Goal: Complete application form

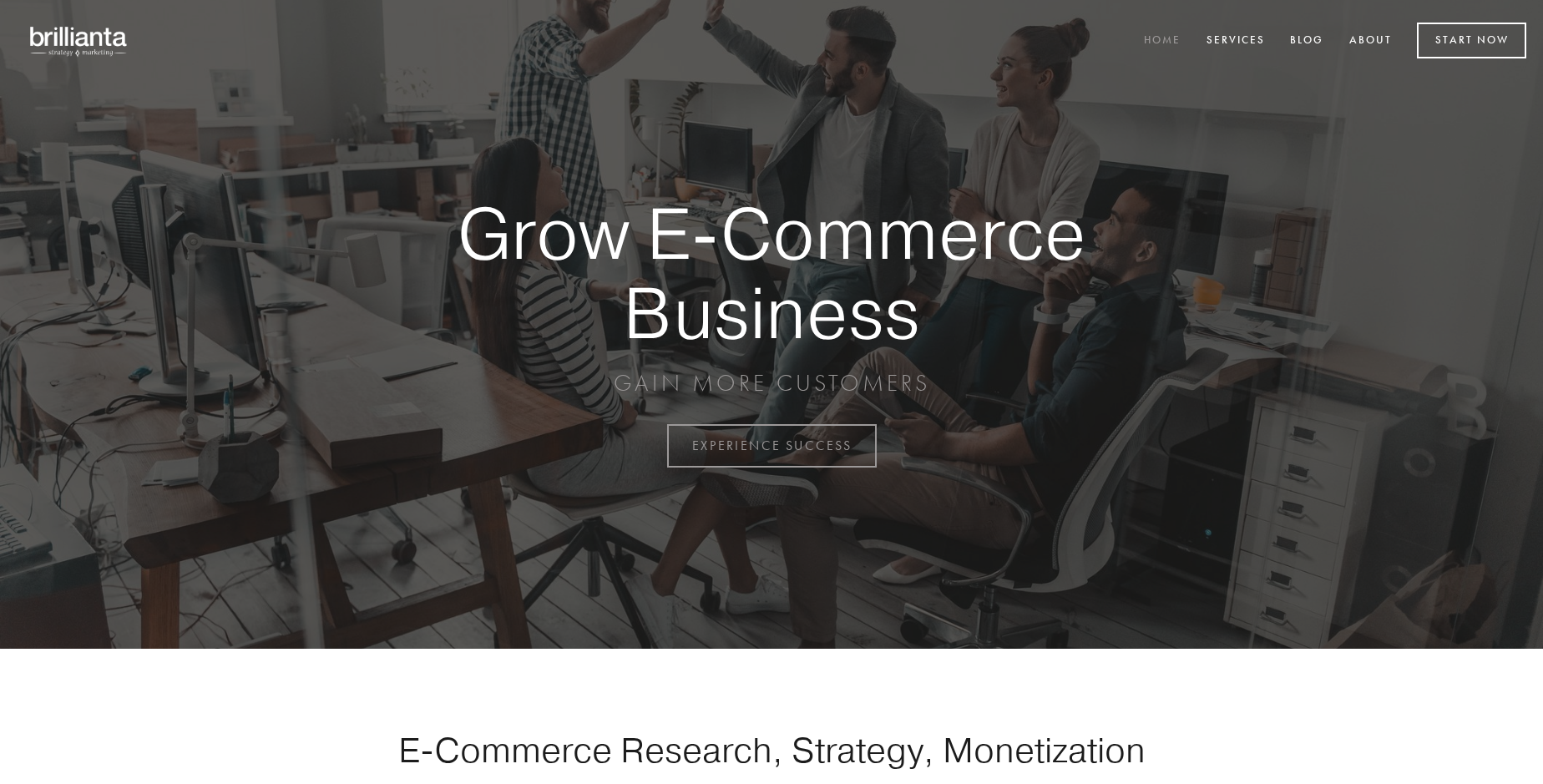
scroll to position [4377, 0]
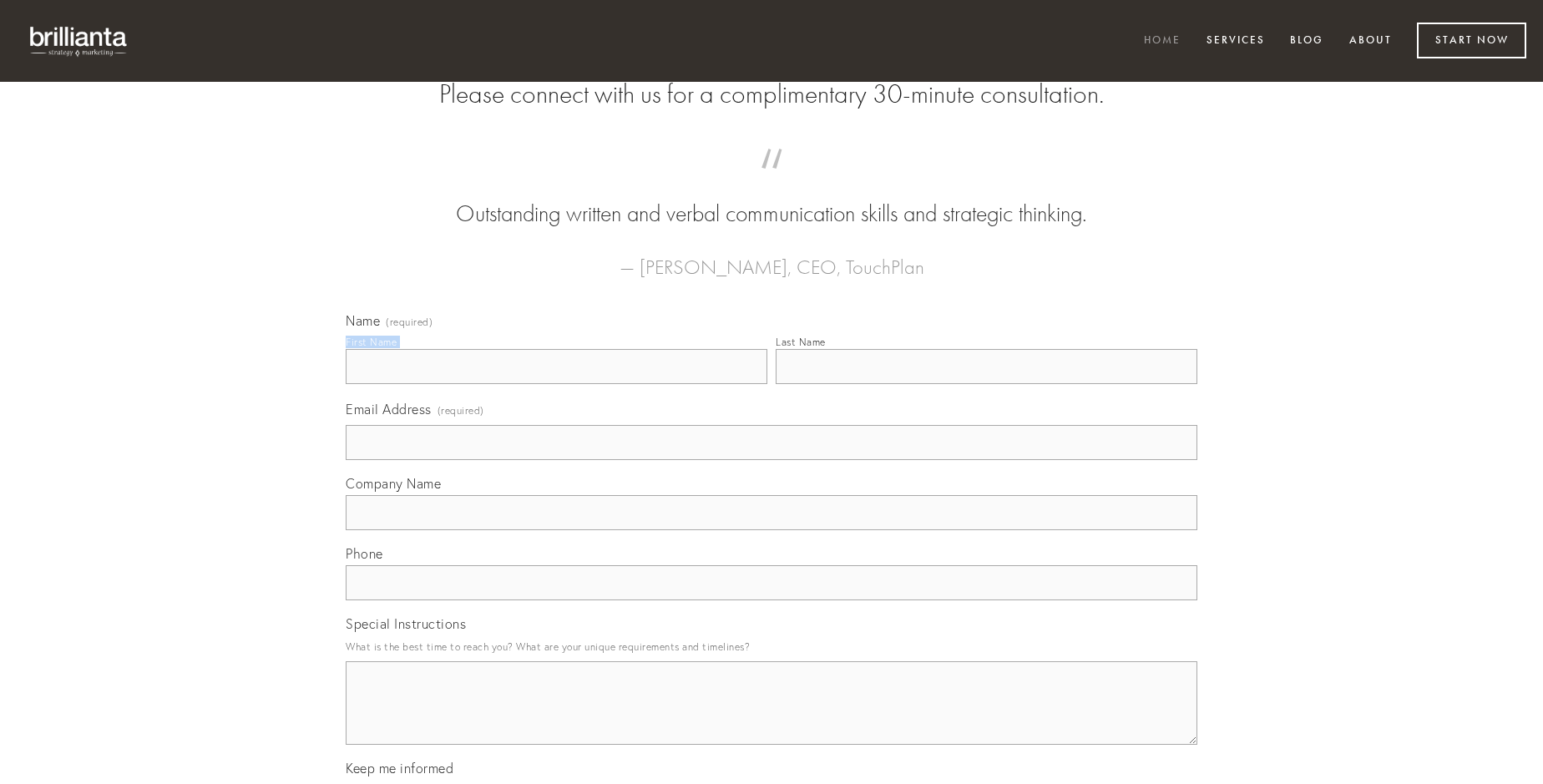
type input "[PERSON_NAME]"
click at [987, 384] on input "Last Name" at bounding box center [987, 366] width 422 height 35
type input "[PERSON_NAME]"
click at [772, 460] on input "Email Address (required)" at bounding box center [772, 443] width 852 height 35
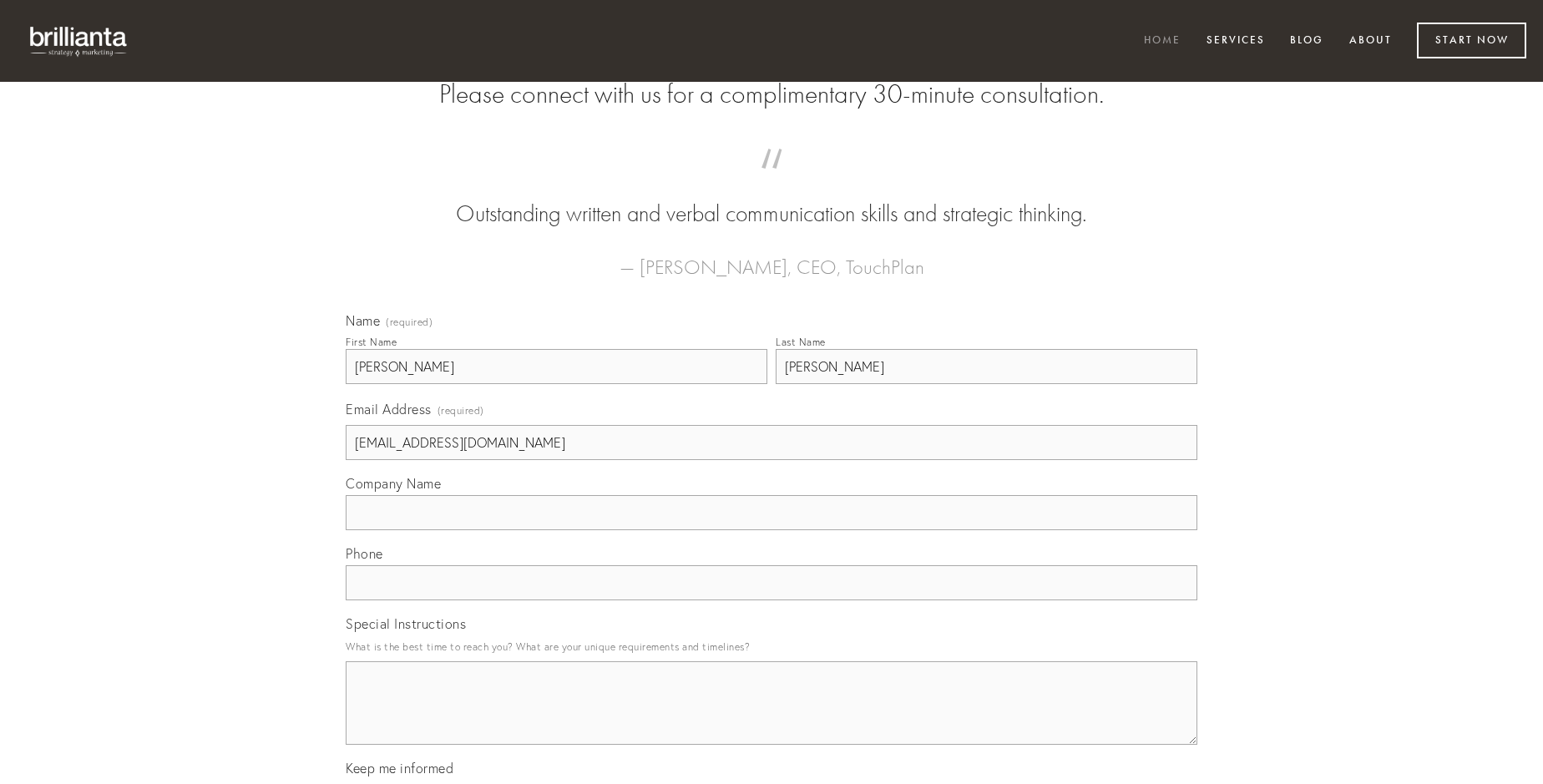
type input "[EMAIL_ADDRESS][DOMAIN_NAME]"
click at [772, 530] on input "Company Name" at bounding box center [772, 513] width 852 height 35
type input "deduco"
click at [772, 600] on input "text" at bounding box center [772, 583] width 852 height 35
click at [772, 718] on textarea "Special Instructions" at bounding box center [772, 702] width 852 height 83
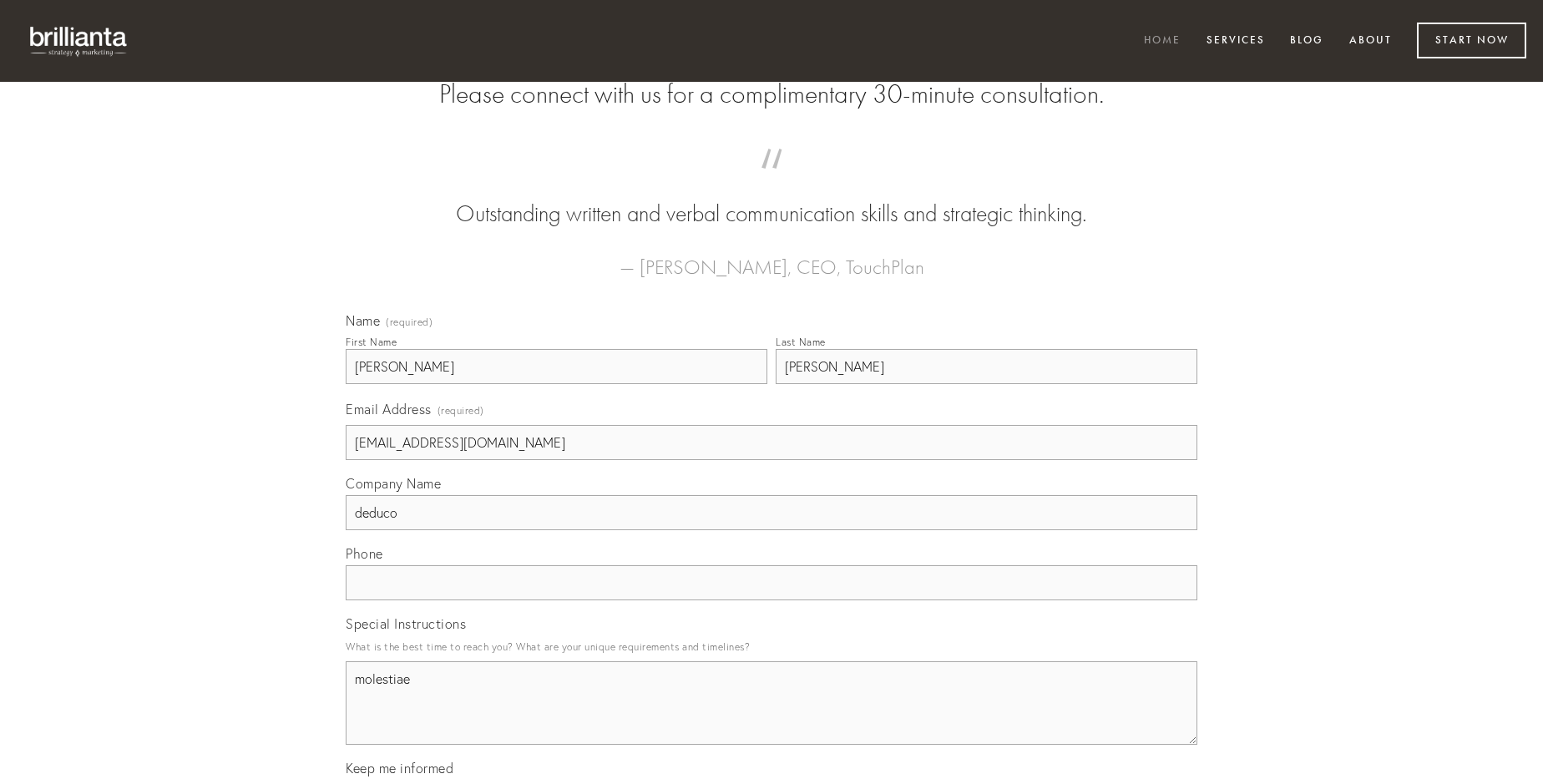
type textarea "molestiae"
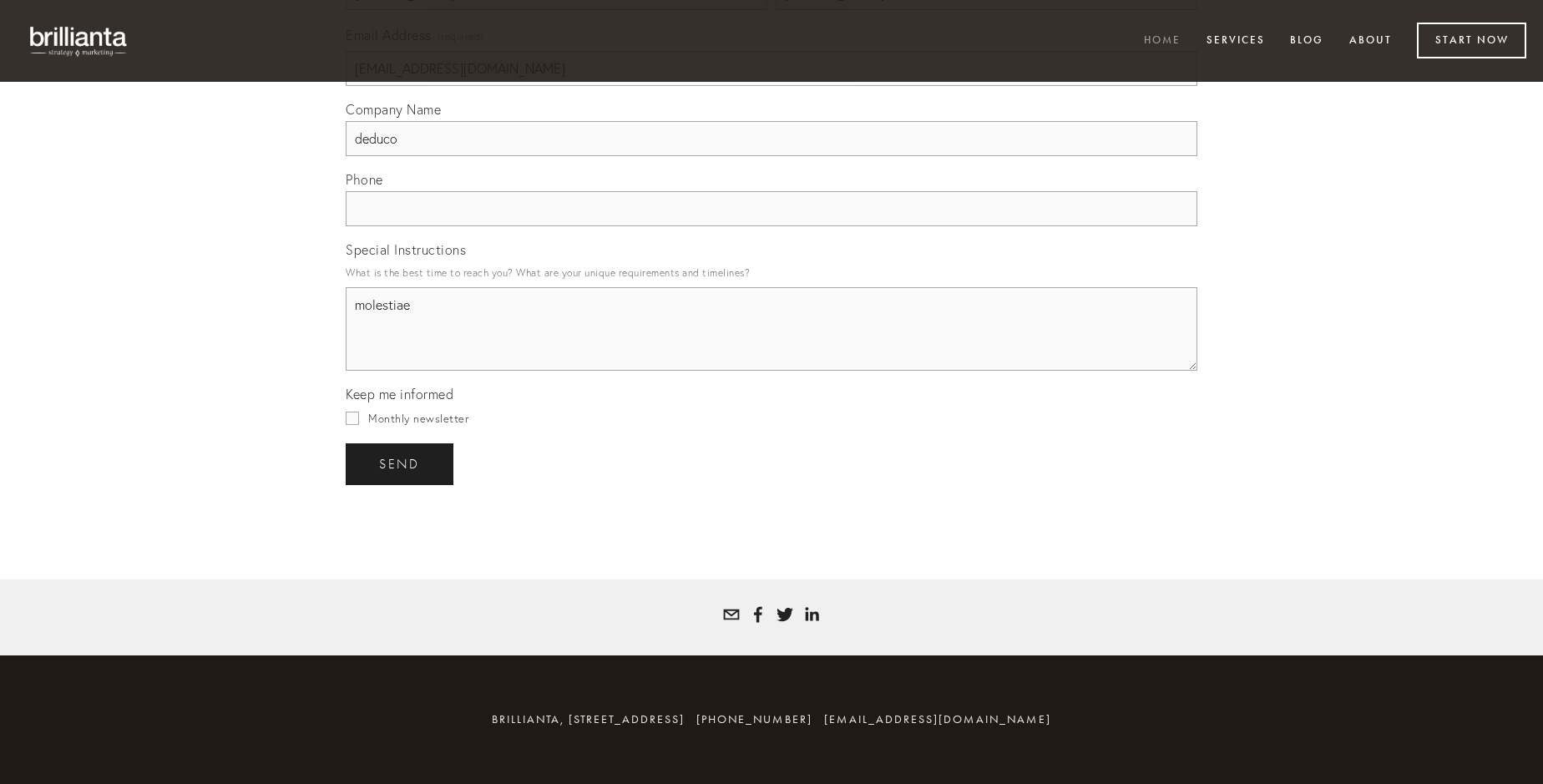
click at [401, 463] on span "send" at bounding box center [399, 465] width 41 height 15
